Goal: Task Accomplishment & Management: Manage account settings

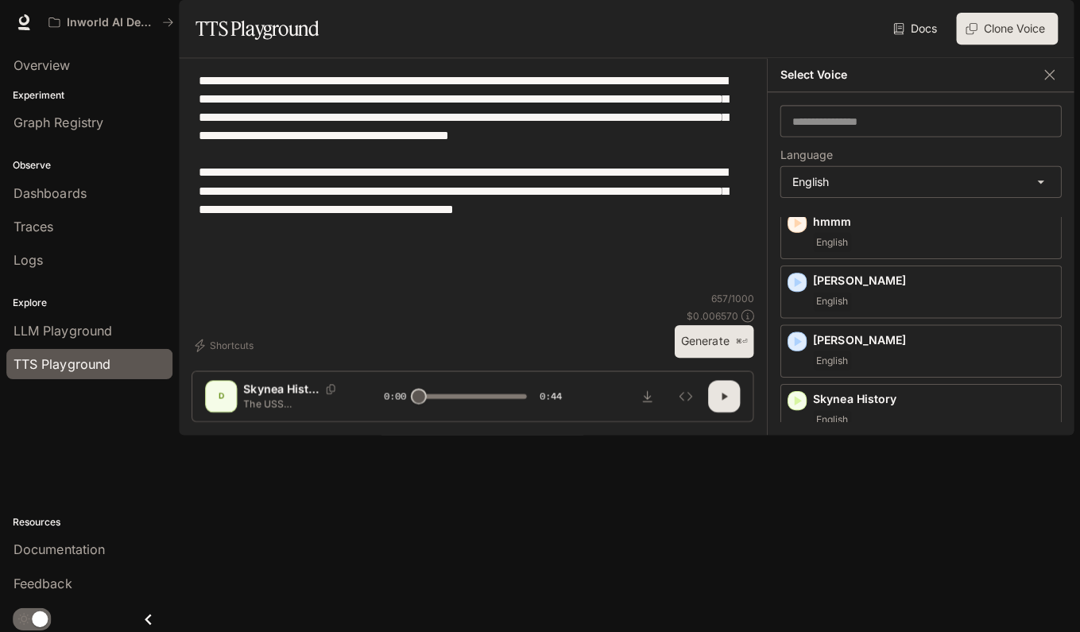
scroll to position [99, 0]
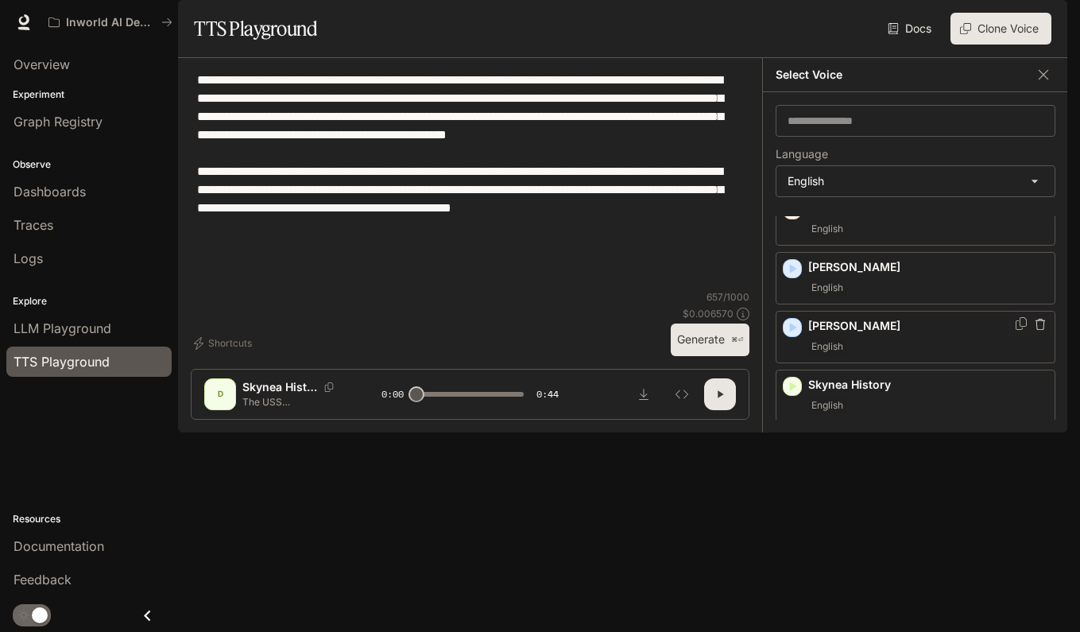
click at [788, 335] on icon "button" at bounding box center [793, 328] width 16 height 16
click at [790, 332] on icon "button" at bounding box center [793, 328] width 7 height 10
click at [796, 335] on icon "button" at bounding box center [793, 328] width 16 height 16
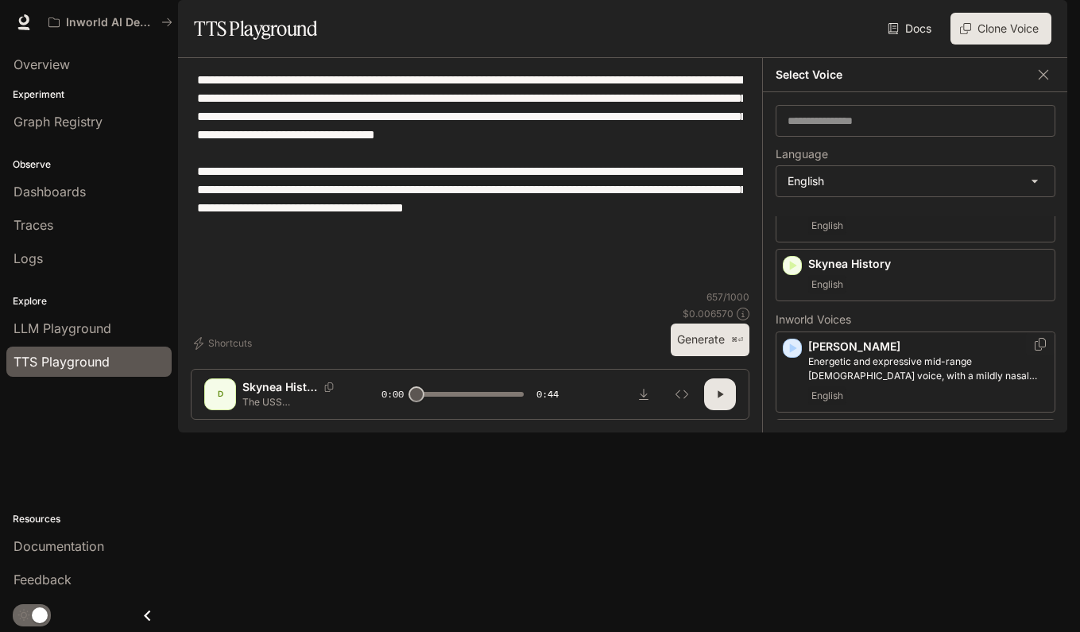
scroll to position [239, 0]
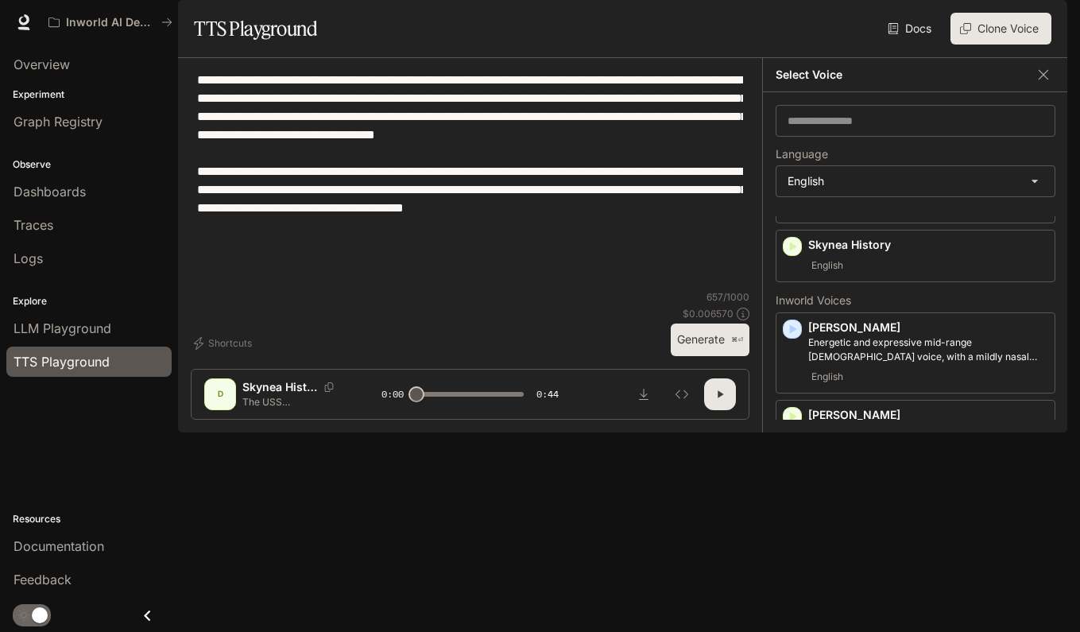
click at [790, 494] on icon "button" at bounding box center [793, 490] width 7 height 10
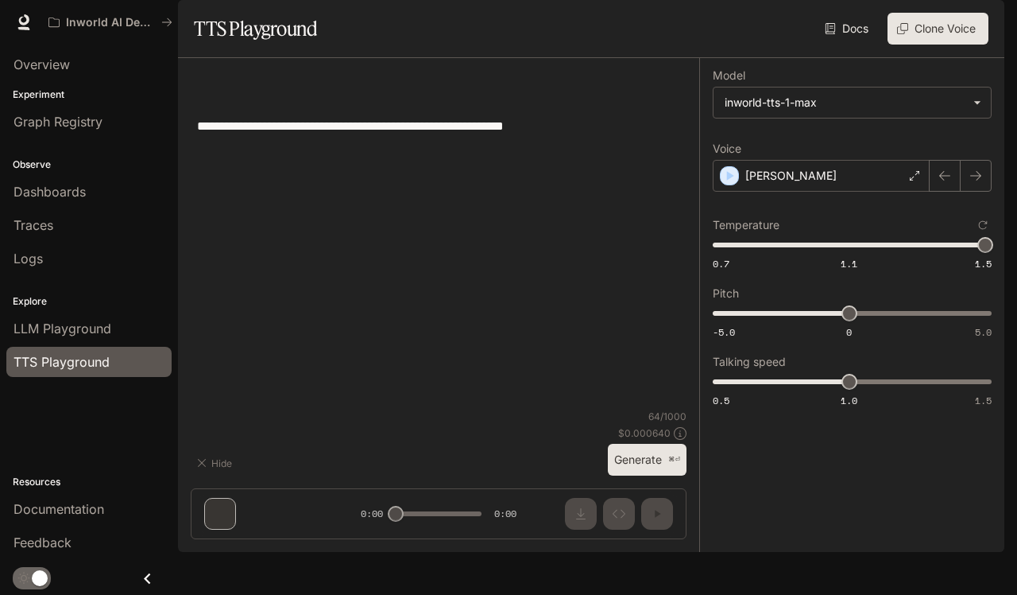
type input "***"
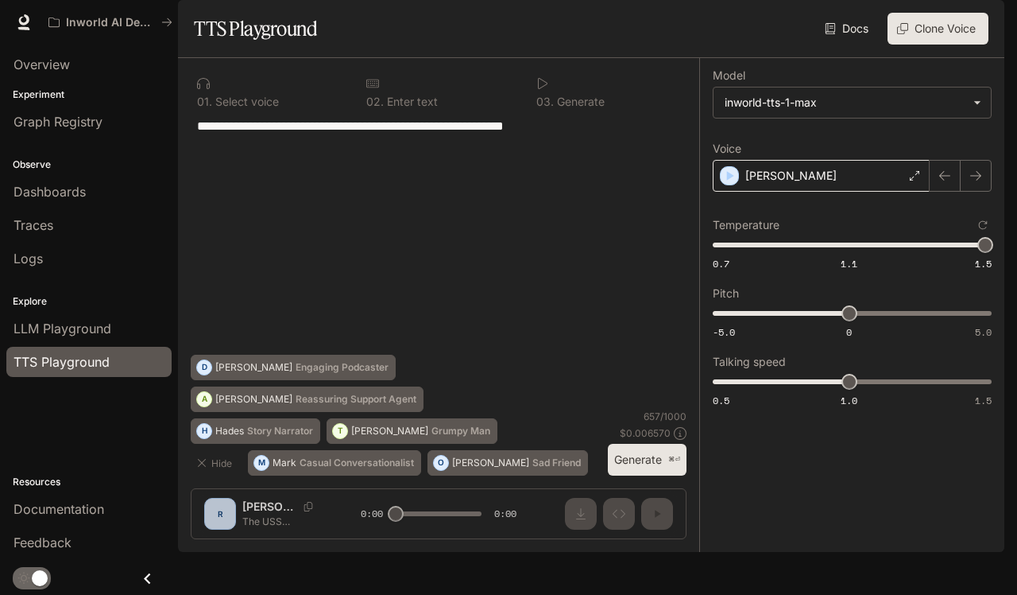
click at [858, 192] on div "[PERSON_NAME]" at bounding box center [821, 176] width 217 height 32
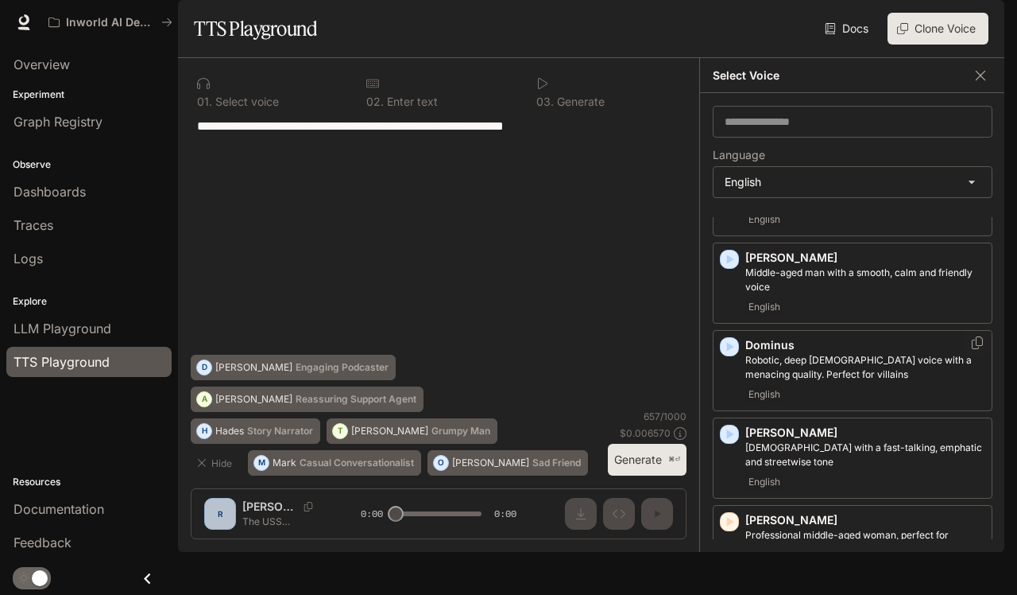
scroll to position [411, 0]
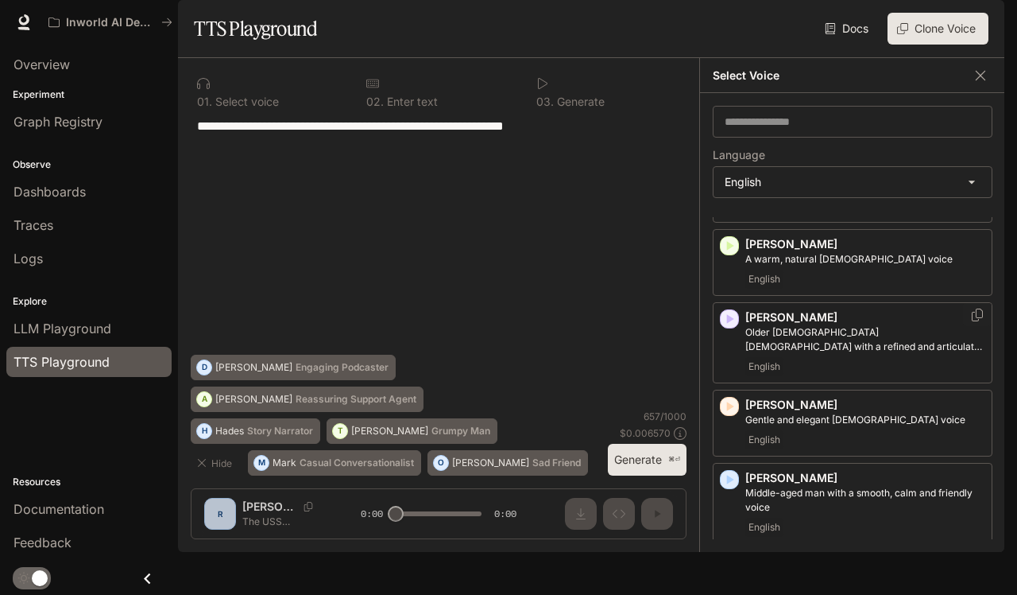
click at [724, 327] on icon "button" at bounding box center [730, 319] width 16 height 16
click at [989, 19] on img "button" at bounding box center [982, 22] width 22 height 22
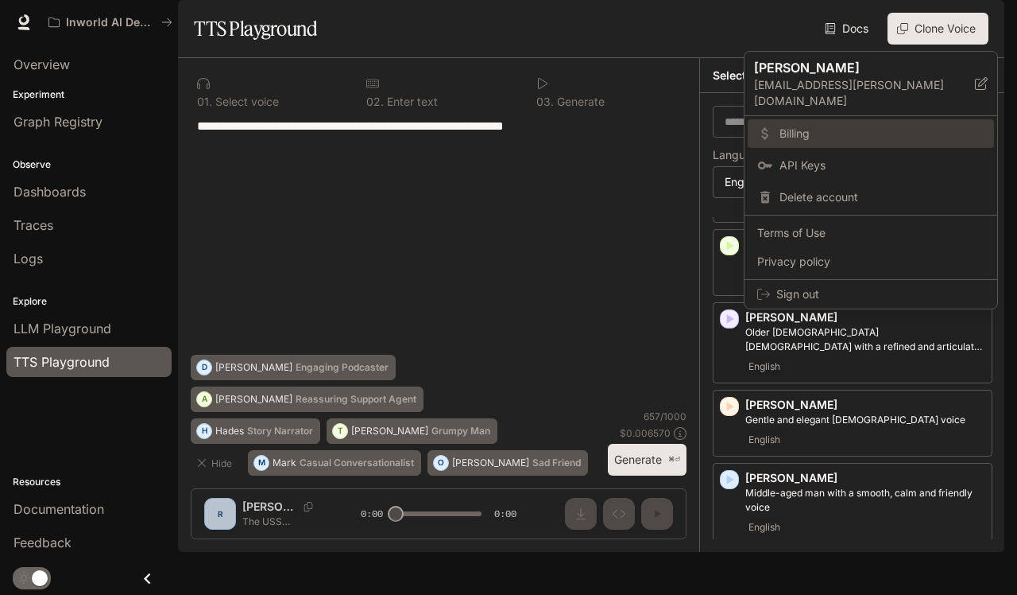
click at [848, 126] on span "Billing" at bounding box center [882, 134] width 205 height 16
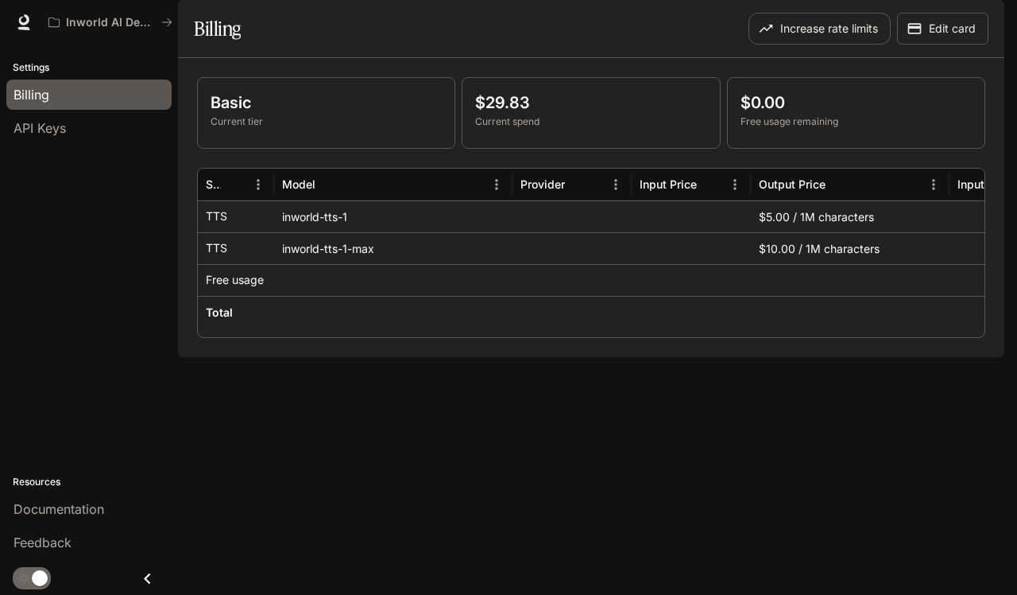
click at [649, 129] on p "Current spend" at bounding box center [590, 121] width 231 height 14
click at [522, 114] on p "$29.83" at bounding box center [590, 103] width 231 height 24
click at [323, 148] on div "Basic Current tier" at bounding box center [326, 113] width 257 height 70
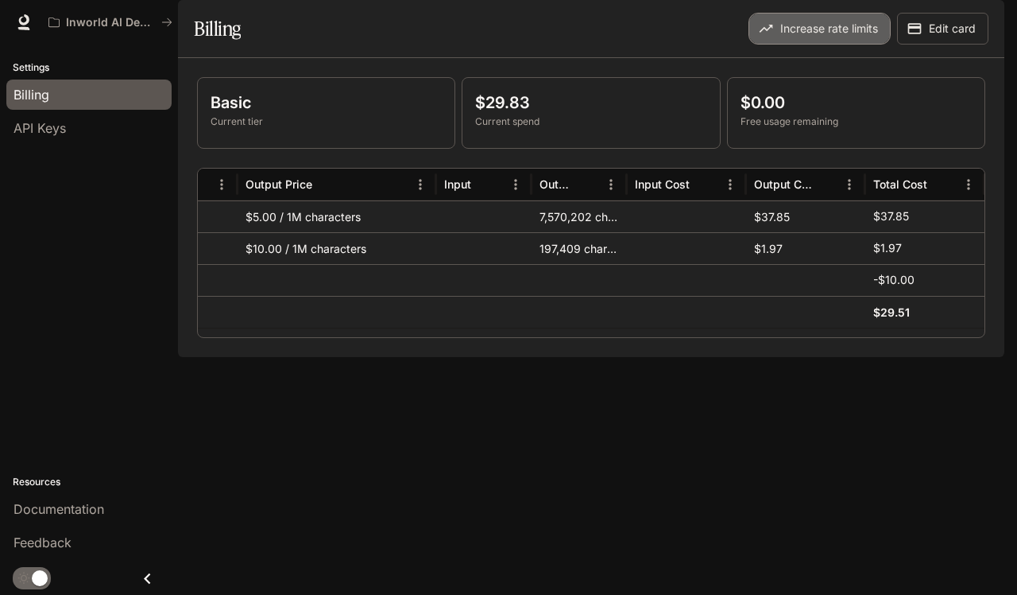
click at [866, 45] on button "Increase rate limits" at bounding box center [820, 29] width 142 height 32
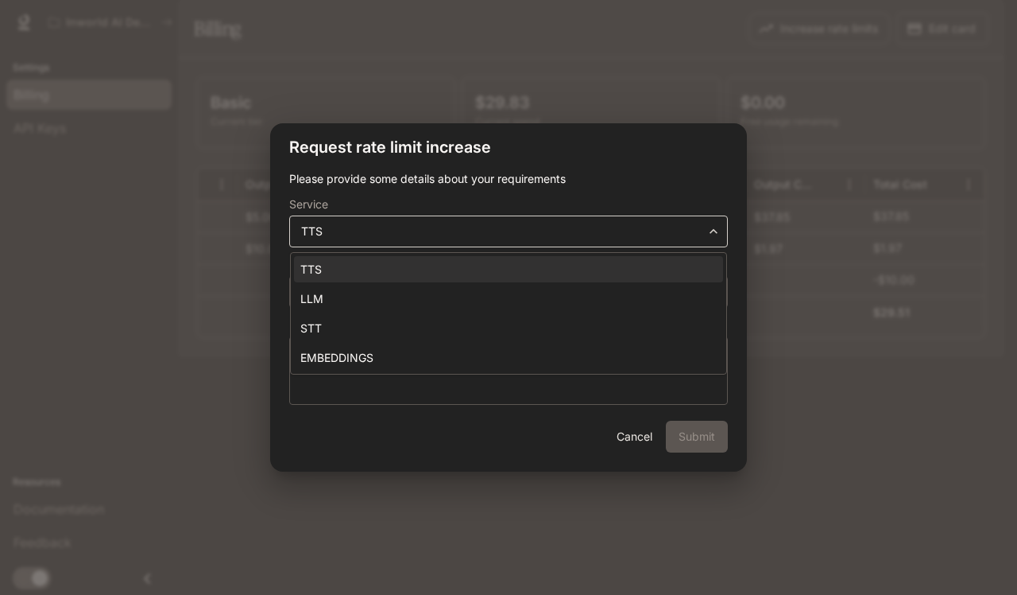
click at [710, 234] on body "**********" at bounding box center [508, 297] width 1017 height 595
click at [792, 357] on div at bounding box center [508, 297] width 1017 height 595
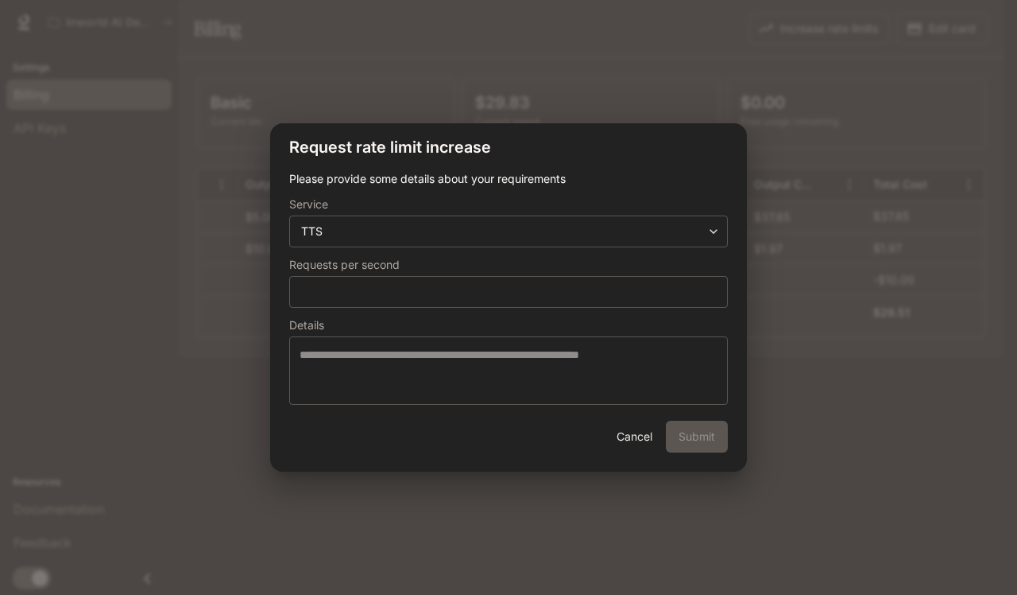
click at [649, 442] on button "Cancel" at bounding box center [634, 436] width 51 height 32
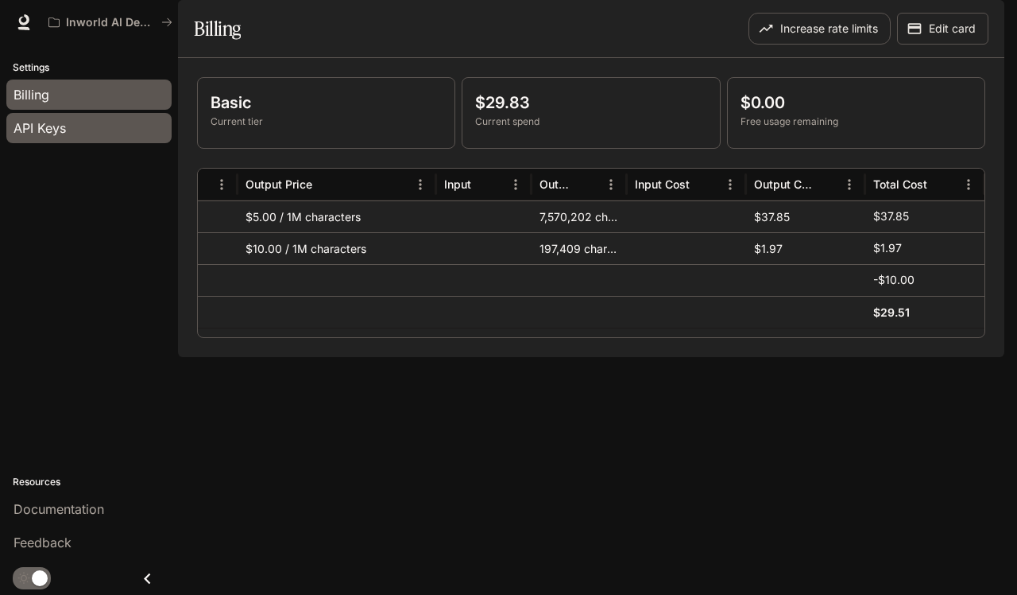
click at [86, 129] on div "API Keys" at bounding box center [89, 127] width 151 height 19
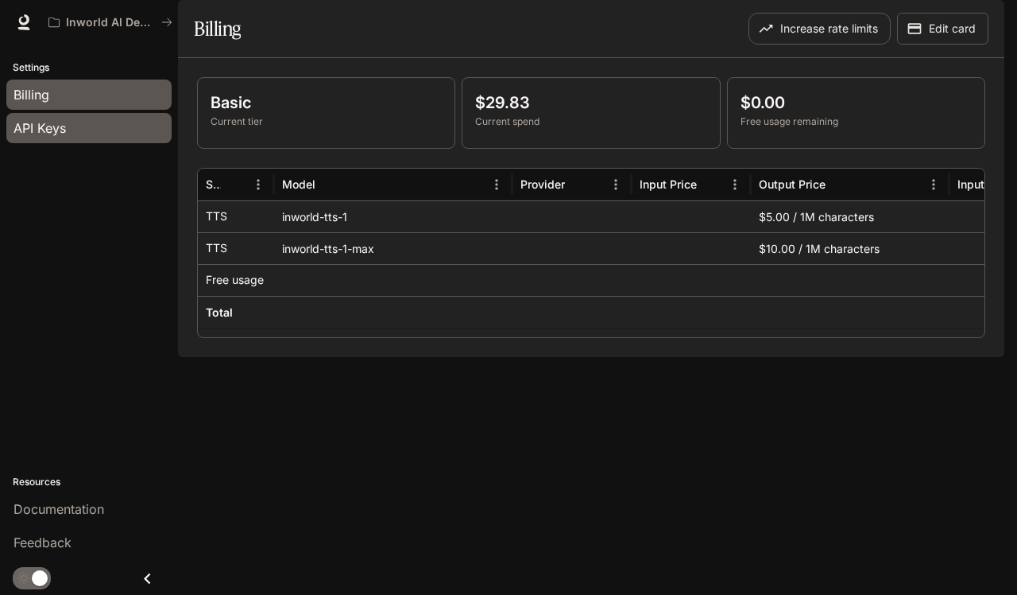
click at [64, 132] on span "API Keys" at bounding box center [40, 127] width 52 height 19
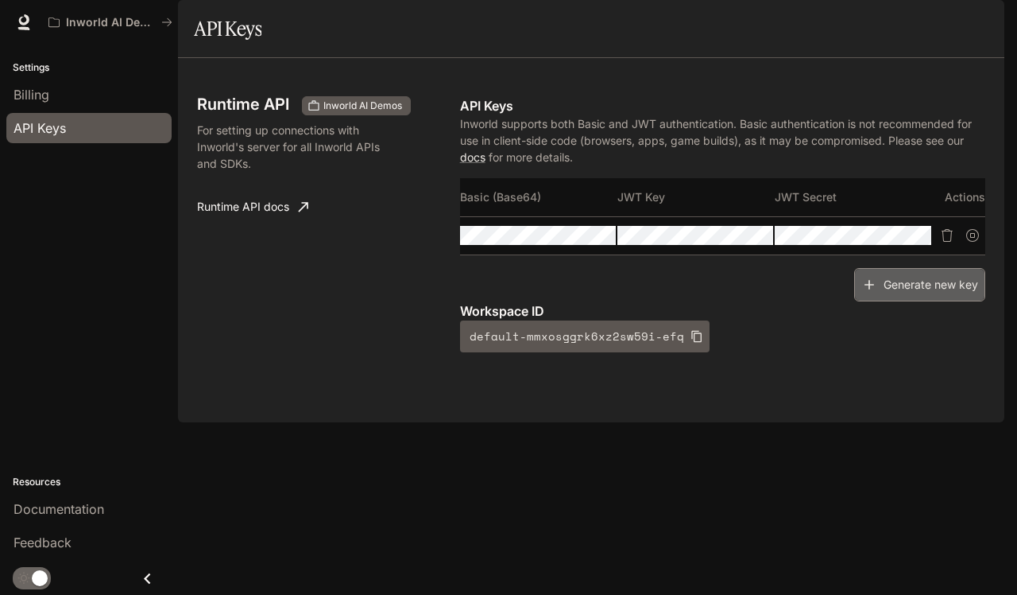
click at [928, 302] on button "Generate new key" at bounding box center [919, 285] width 131 height 34
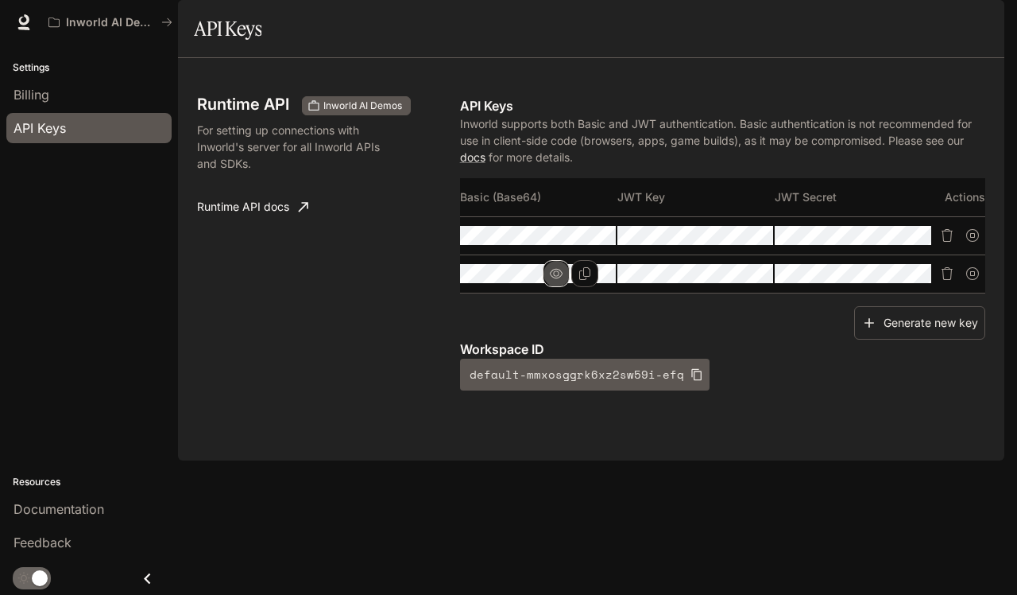
click at [563, 278] on icon "button" at bounding box center [556, 274] width 13 height 10
click at [720, 280] on icon "button" at bounding box center [713, 273] width 13 height 13
click at [878, 280] on icon "button" at bounding box center [872, 273] width 13 height 13
click at [804, 358] on p "Workspace ID" at bounding box center [722, 348] width 525 height 19
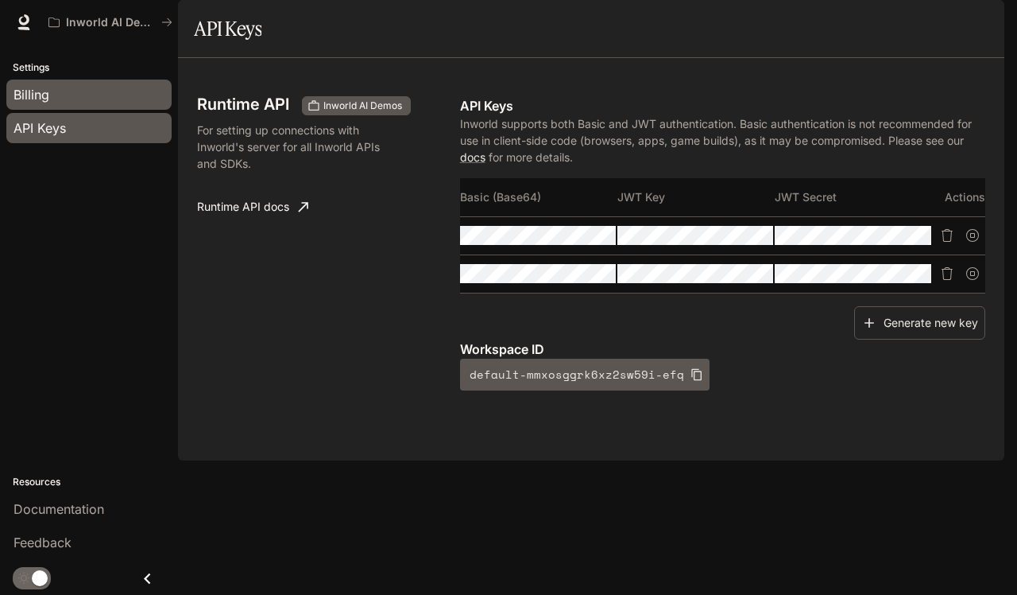
click at [114, 93] on div "Billing" at bounding box center [89, 94] width 151 height 19
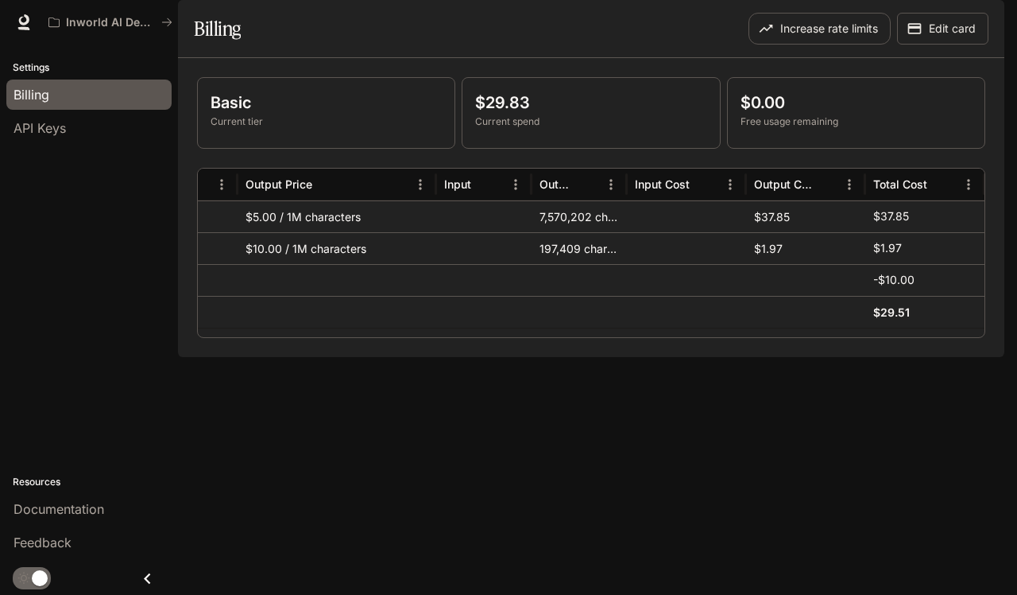
scroll to position [0, 513]
